Goal: Unclear: Unclear

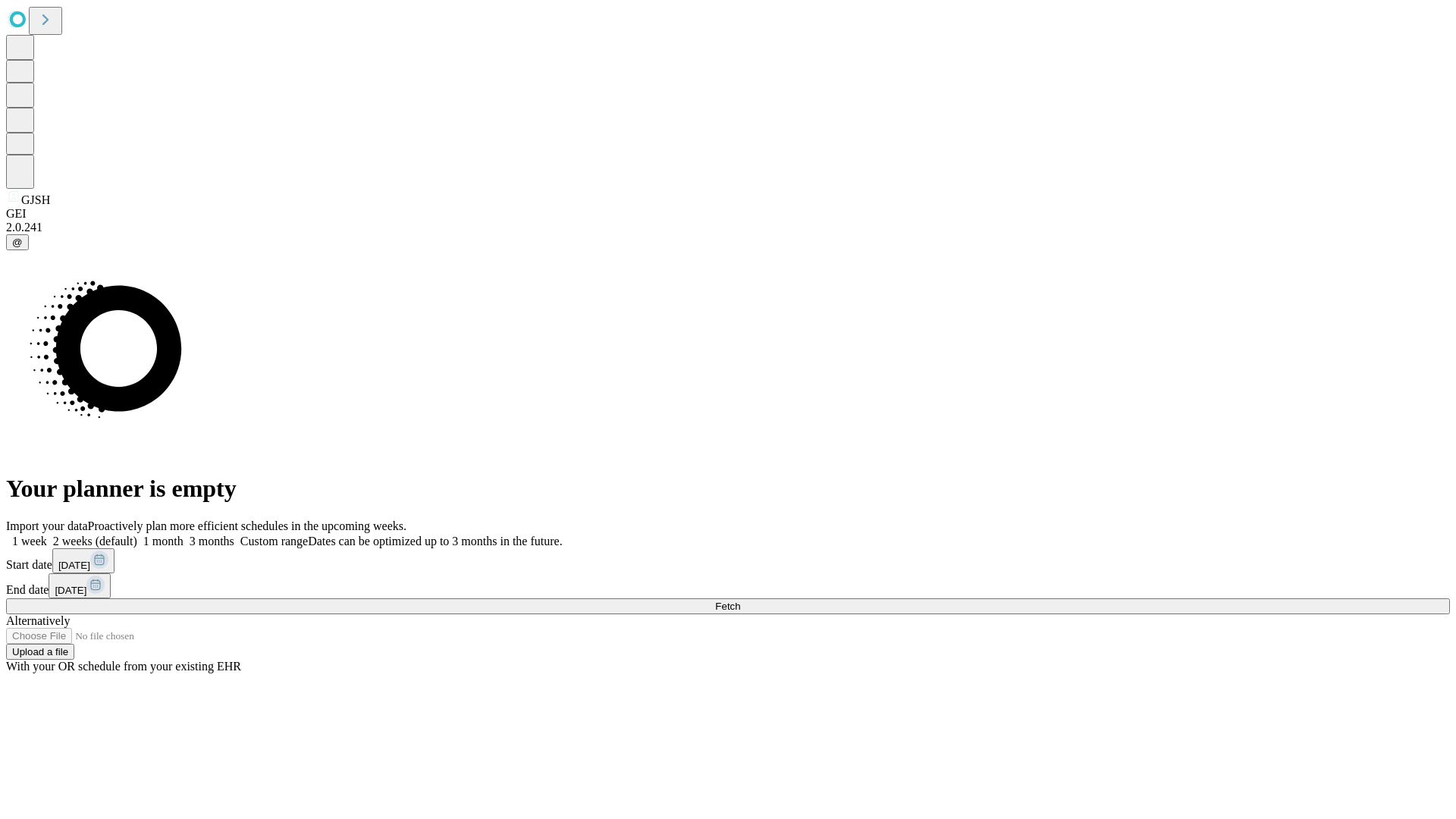
click at [741, 601] on span "Fetch" at bounding box center [728, 607] width 25 height 11
